Goal: Complete application form

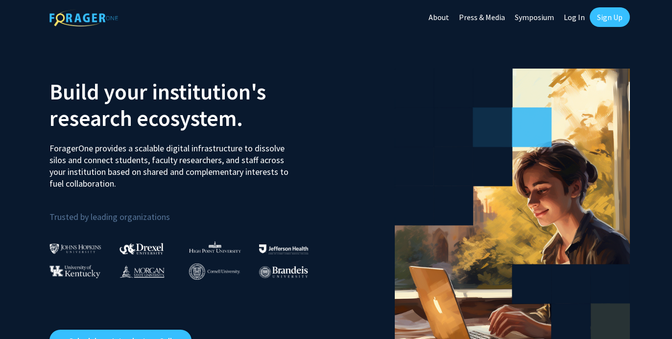
click at [570, 17] on link "Log In" at bounding box center [574, 17] width 31 height 34
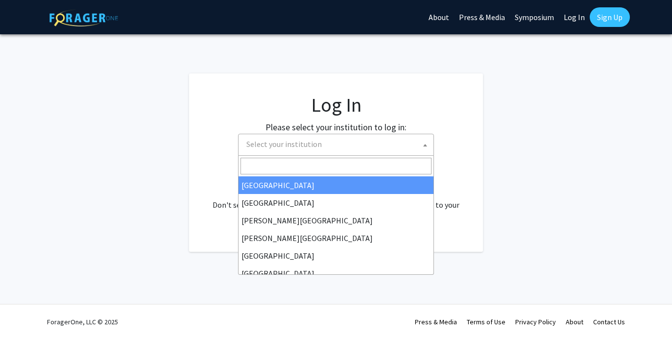
click at [361, 150] on span "Select your institution" at bounding box center [338, 144] width 191 height 20
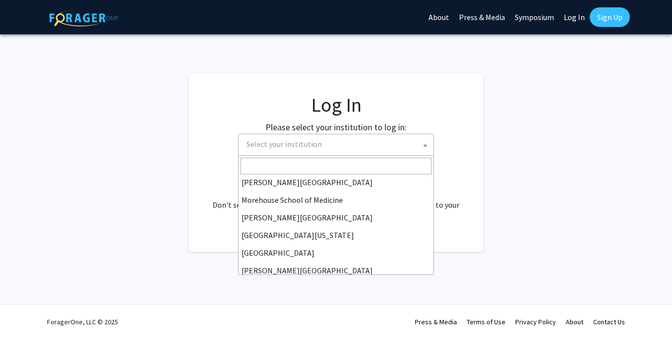
scroll to position [343, 0]
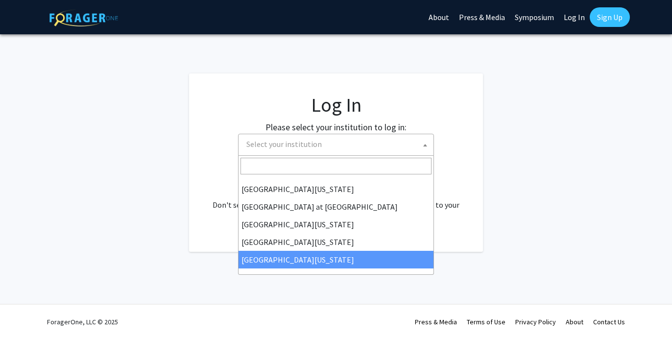
select select "33"
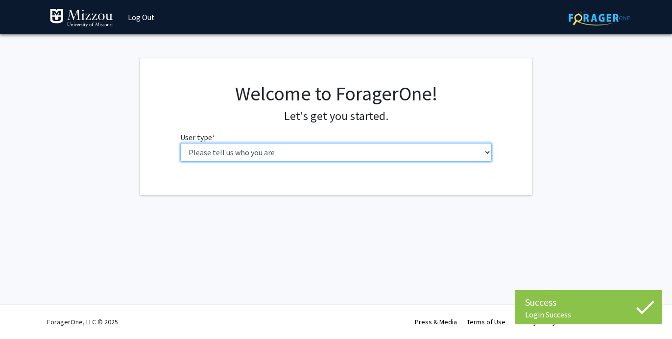
click at [262, 155] on select "Please tell us who you are Undergraduate Student Master's Student Doctoral Cand…" at bounding box center [336, 152] width 312 height 19
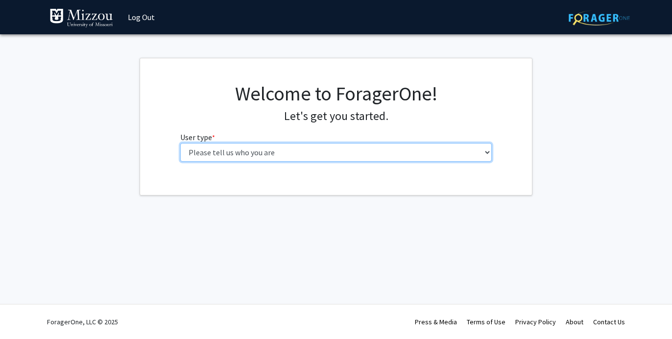
select select "5: faculty"
click at [180, 143] on select "Please tell us who you are Undergraduate Student Master's Student Doctoral Cand…" at bounding box center [336, 152] width 312 height 19
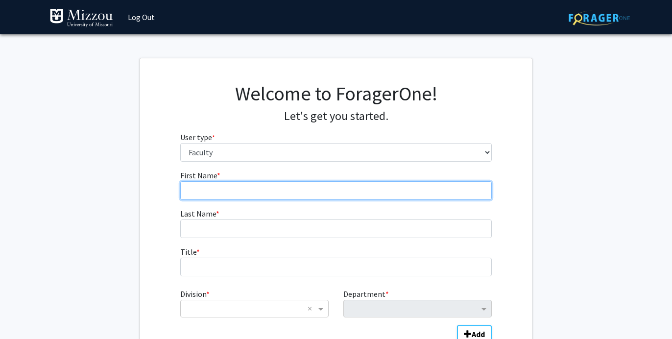
click at [260, 193] on input "First Name * required" at bounding box center [336, 190] width 312 height 19
type input "Brad"
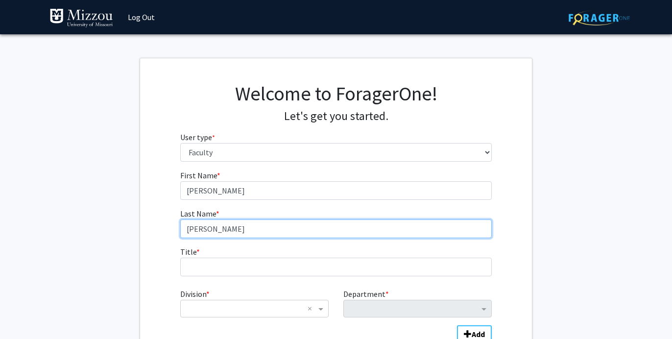
type input "Willis"
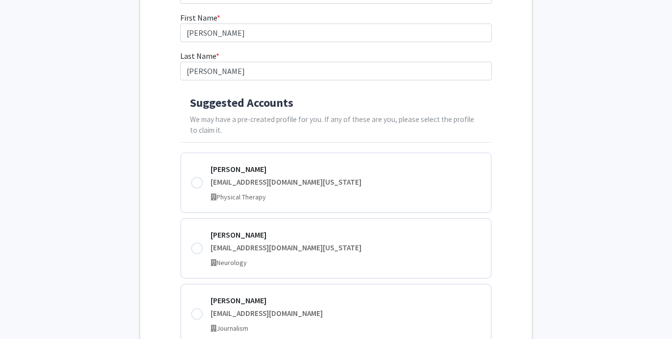
scroll to position [163, 0]
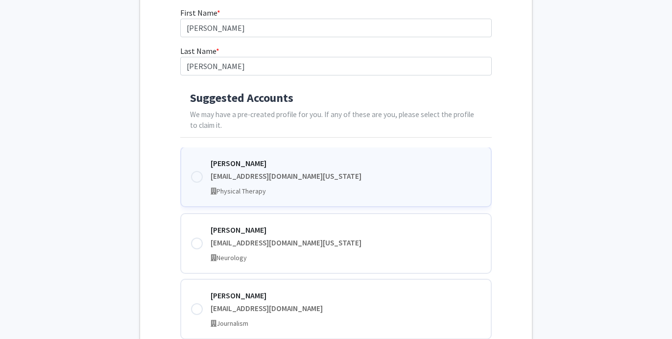
click at [197, 178] on div at bounding box center [197, 177] width 12 height 12
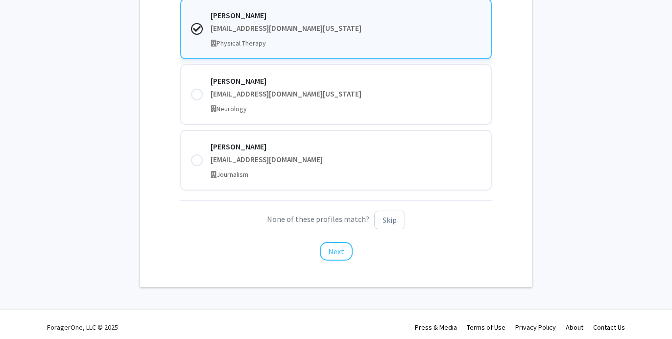
scroll to position [317, 0]
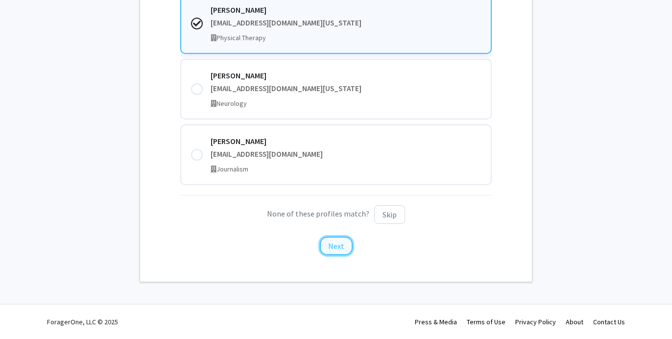
click at [333, 247] on button "Next" at bounding box center [336, 246] width 33 height 19
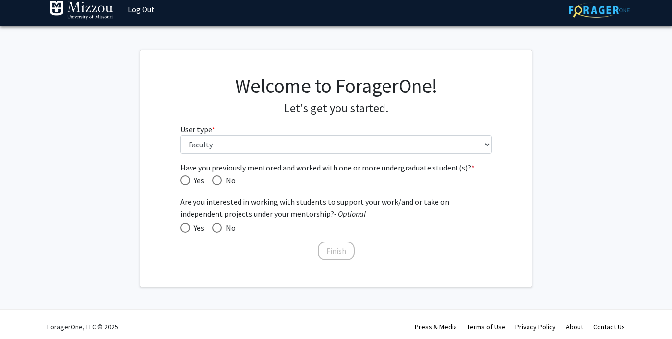
scroll to position [8, 0]
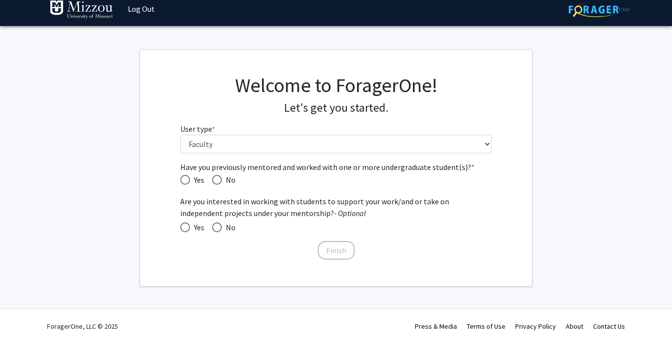
click at [184, 179] on span "Have you previously mentored and worked with one or more undergraduate student(…" at bounding box center [185, 180] width 10 height 10
click at [184, 179] on input "Yes" at bounding box center [185, 180] width 10 height 10
radio input "true"
click at [217, 226] on span at bounding box center [217, 227] width 10 height 10
click at [217, 226] on input "No" at bounding box center [217, 227] width 10 height 10
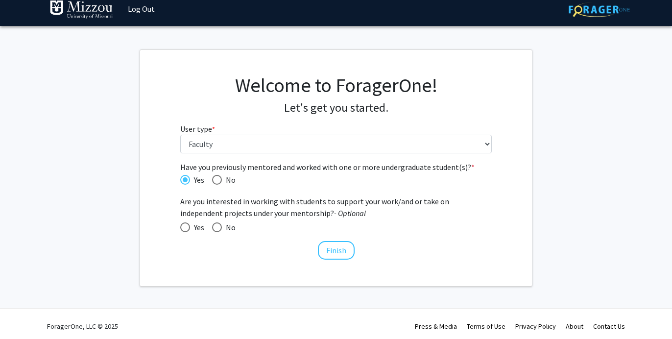
radio input "true"
click at [182, 225] on span at bounding box center [185, 227] width 10 height 10
click at [182, 225] on input "Yes" at bounding box center [185, 227] width 10 height 10
radio input "true"
click at [212, 207] on span "Are you interested in working with students to support your work/and or take on…" at bounding box center [336, 208] width 312 height 24
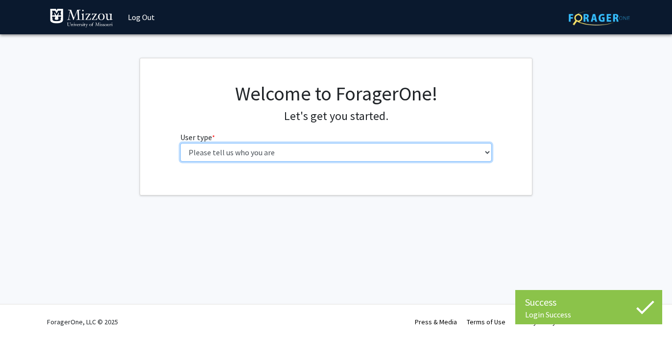
click at [260, 149] on select "Please tell us who you are Undergraduate Student Master's Student Doctoral Cand…" at bounding box center [336, 152] width 312 height 19
select select "5: faculty"
click at [180, 143] on select "Please tell us who you are Undergraduate Student Master's Student Doctoral Cand…" at bounding box center [336, 152] width 312 height 19
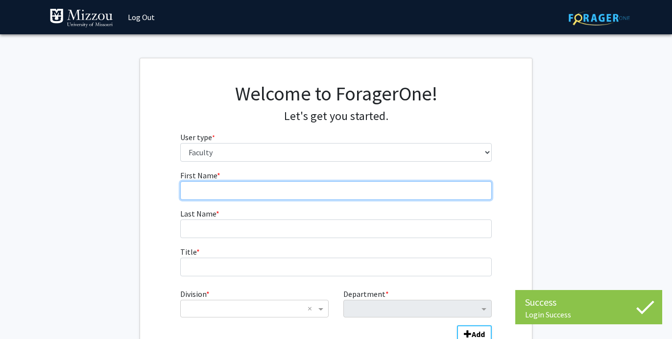
click at [231, 192] on input "First Name * required" at bounding box center [336, 190] width 312 height 19
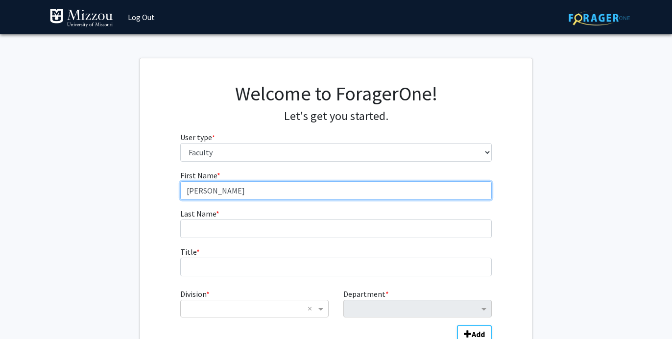
type input "Brad"
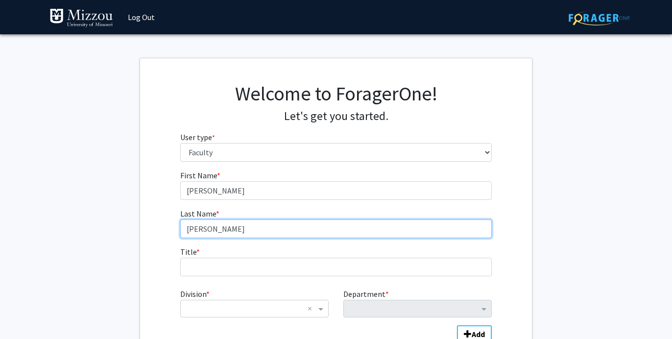
type input "Willis"
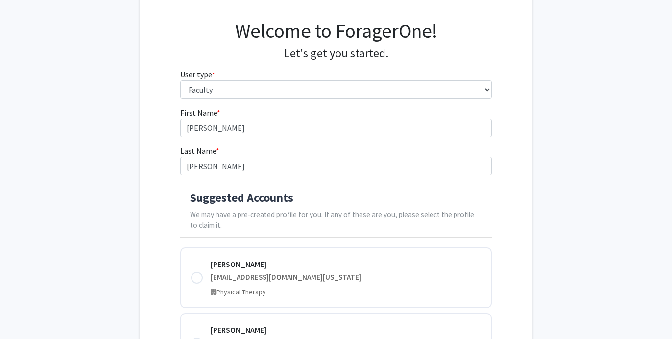
scroll to position [96, 0]
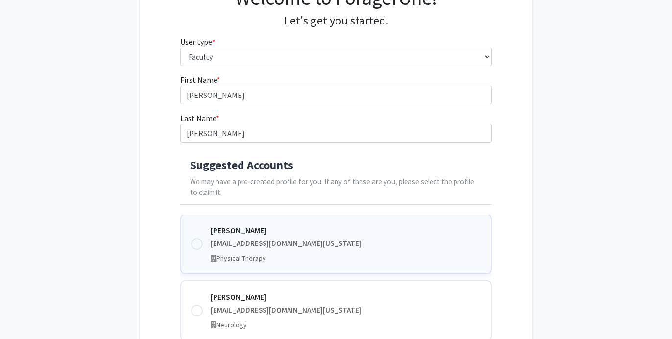
click at [195, 246] on div at bounding box center [197, 244] width 12 height 12
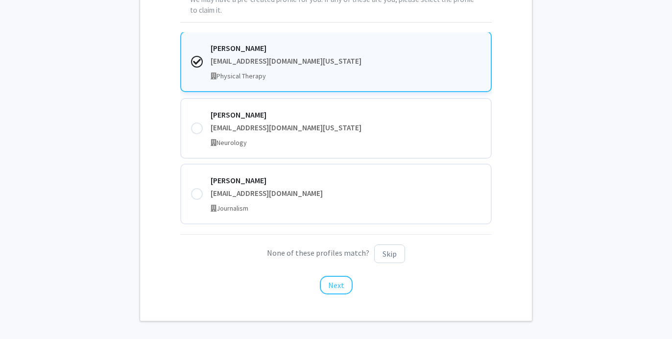
scroll to position [297, 0]
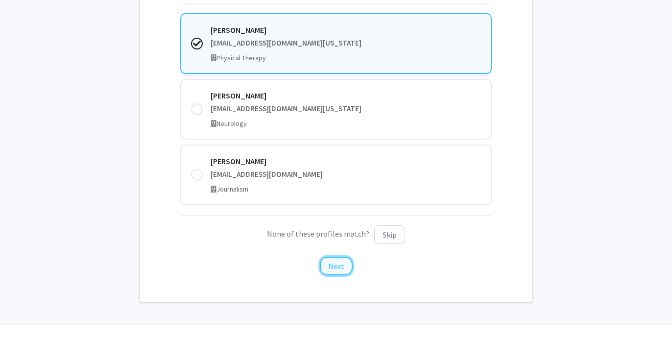
click at [331, 266] on button "Next" at bounding box center [336, 266] width 33 height 19
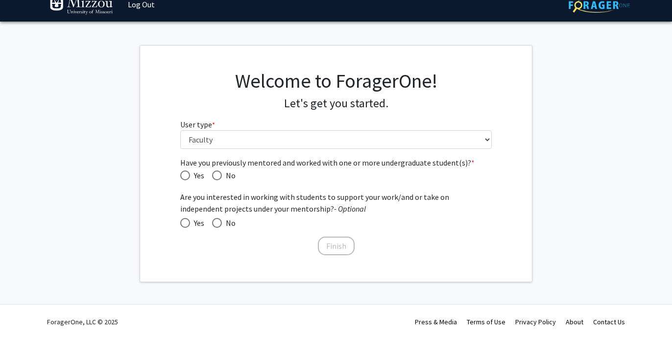
scroll to position [0, 0]
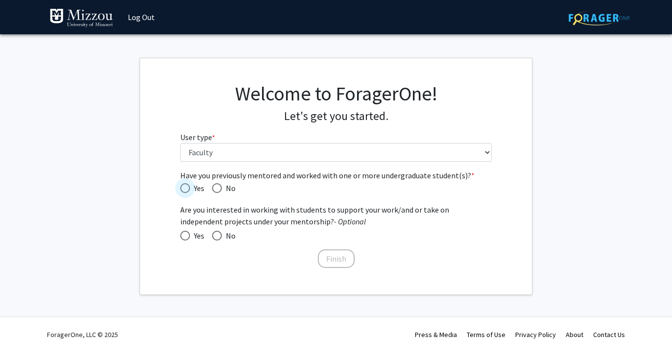
click at [184, 188] on span "Have you previously mentored and worked with one or more undergraduate student(…" at bounding box center [185, 188] width 10 height 10
click at [184, 188] on input "Yes" at bounding box center [185, 188] width 10 height 10
radio input "true"
click at [330, 256] on button "Finish" at bounding box center [336, 258] width 37 height 19
